Goal: Navigation & Orientation: Find specific page/section

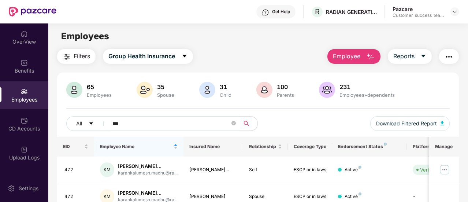
scroll to position [58, 0]
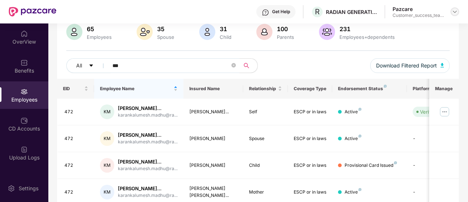
click at [457, 11] on img at bounding box center [455, 12] width 6 height 6
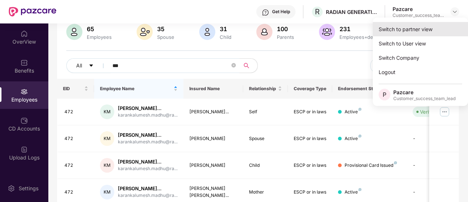
click at [435, 29] on div "Switch to partner view" at bounding box center [420, 29] width 95 height 14
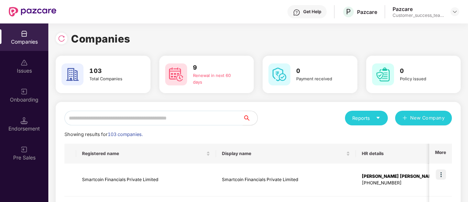
click at [126, 122] on input "text" at bounding box center [154, 118] width 179 height 15
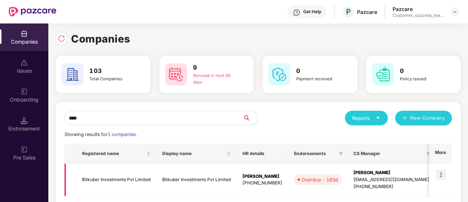
scroll to position [0, 7]
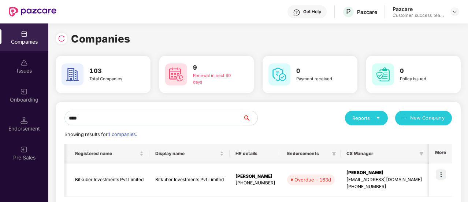
type input "****"
click at [443, 172] on img at bounding box center [441, 174] width 10 height 10
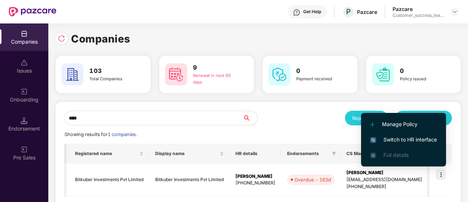
click at [425, 134] on li "Switch to HR interface" at bounding box center [403, 139] width 85 height 15
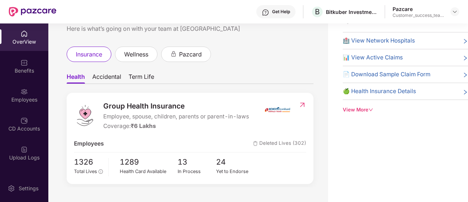
scroll to position [0, 0]
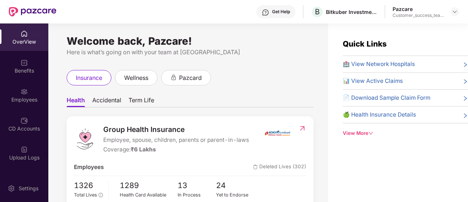
click at [25, 41] on div "OverView" at bounding box center [24, 41] width 48 height 7
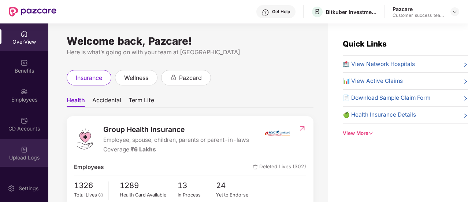
scroll to position [80, 0]
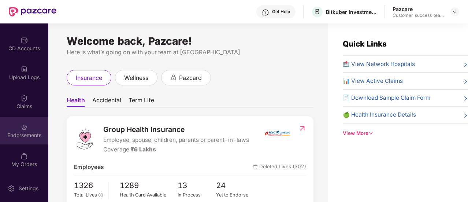
click at [23, 133] on div "Endorsements" at bounding box center [24, 135] width 48 height 7
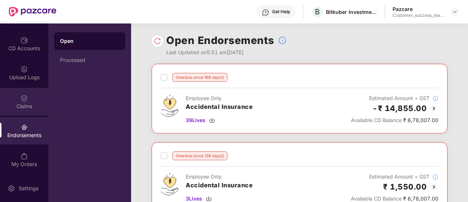
click at [27, 106] on div "Claims" at bounding box center [24, 106] width 48 height 7
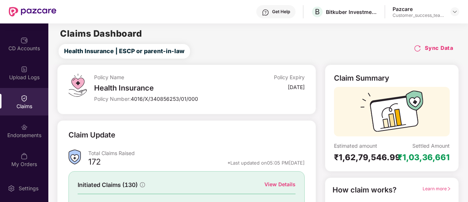
click at [421, 50] on div "Sync Data" at bounding box center [434, 48] width 40 height 8
click at [418, 48] on img at bounding box center [417, 48] width 7 height 7
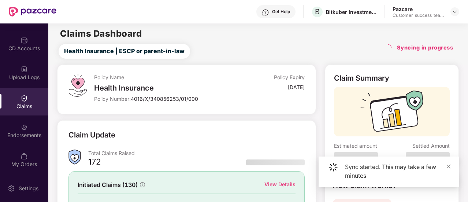
scroll to position [80, 0]
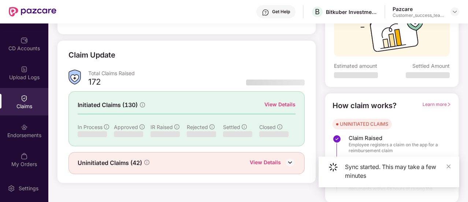
click at [273, 106] on div "View Details" at bounding box center [280, 104] width 31 height 8
